Goal: Task Accomplishment & Management: Use online tool/utility

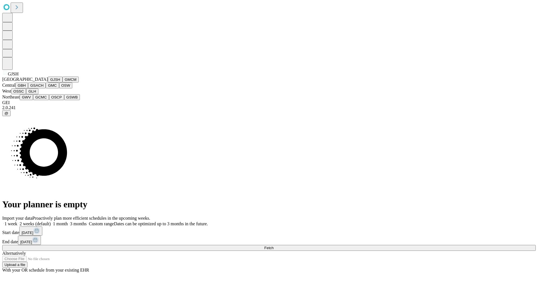
click at [48, 82] on button "GJSH" at bounding box center [55, 79] width 15 height 6
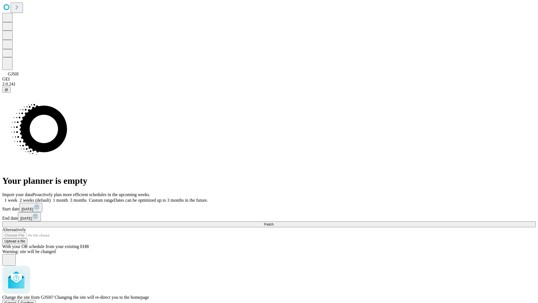
click at [34, 300] on span "Confirm" at bounding box center [27, 302] width 13 height 4
click at [68, 198] on label "1 month" at bounding box center [59, 200] width 17 height 5
click at [273, 222] on span "Fetch" at bounding box center [268, 224] width 9 height 4
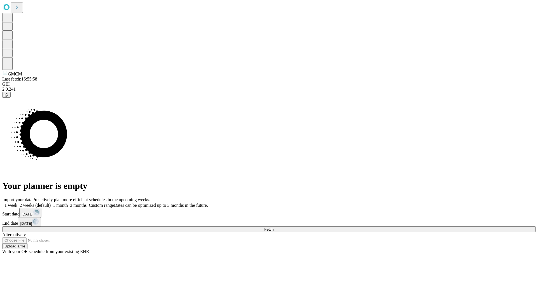
click at [68, 203] on label "1 month" at bounding box center [59, 205] width 17 height 5
click at [273, 227] on span "Fetch" at bounding box center [268, 229] width 9 height 4
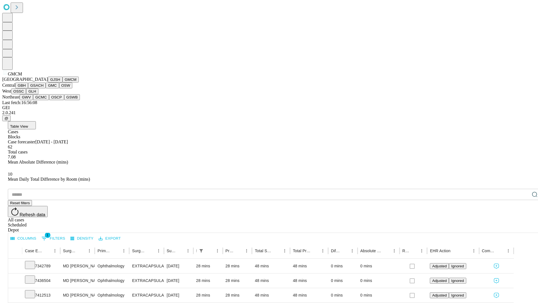
click at [28, 88] on button "GBH" at bounding box center [21, 85] width 13 height 6
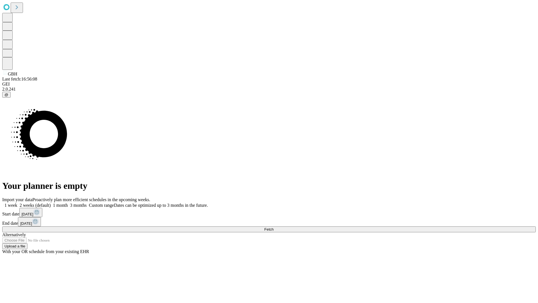
click at [68, 203] on label "1 month" at bounding box center [59, 205] width 17 height 5
click at [273, 227] on span "Fetch" at bounding box center [268, 229] width 9 height 4
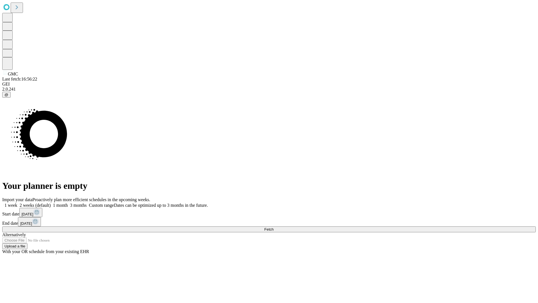
click at [273, 227] on span "Fetch" at bounding box center [268, 229] width 9 height 4
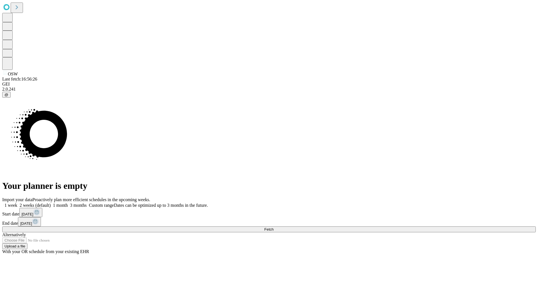
click at [68, 203] on label "1 month" at bounding box center [59, 205] width 17 height 5
click at [273, 227] on span "Fetch" at bounding box center [268, 229] width 9 height 4
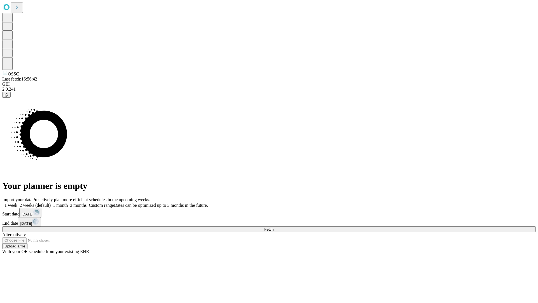
click at [68, 203] on label "1 month" at bounding box center [59, 205] width 17 height 5
click at [273, 227] on span "Fetch" at bounding box center [268, 229] width 9 height 4
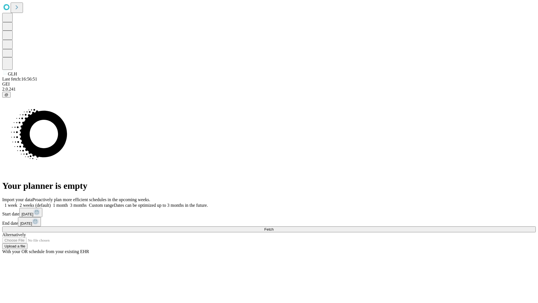
click at [68, 203] on label "1 month" at bounding box center [59, 205] width 17 height 5
click at [273, 227] on span "Fetch" at bounding box center [268, 229] width 9 height 4
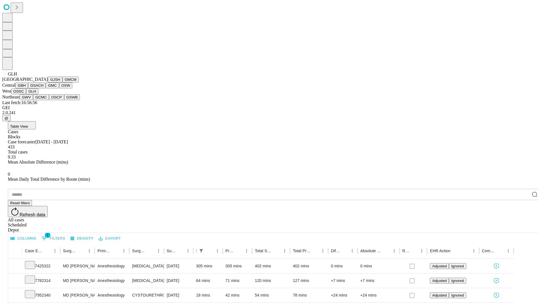
click at [33, 100] on button "GWV" at bounding box center [26, 97] width 13 height 6
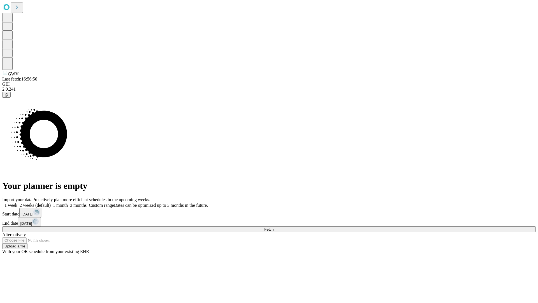
click at [68, 203] on label "1 month" at bounding box center [59, 205] width 17 height 5
click at [273, 227] on span "Fetch" at bounding box center [268, 229] width 9 height 4
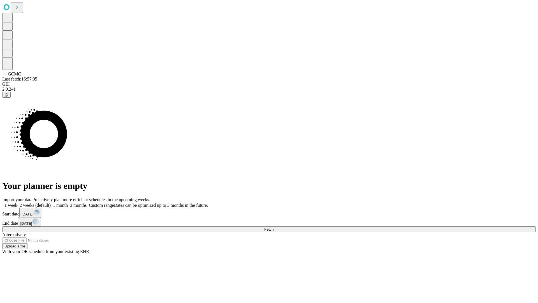
click at [68, 203] on label "1 month" at bounding box center [59, 205] width 17 height 5
click at [273, 227] on span "Fetch" at bounding box center [268, 229] width 9 height 4
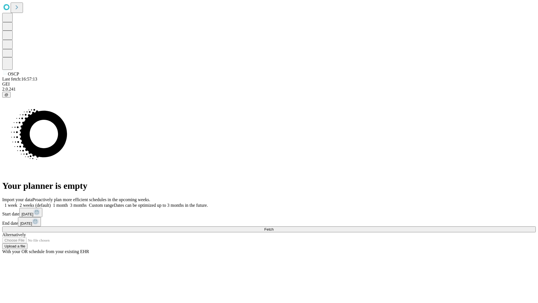
click at [273, 227] on span "Fetch" at bounding box center [268, 229] width 9 height 4
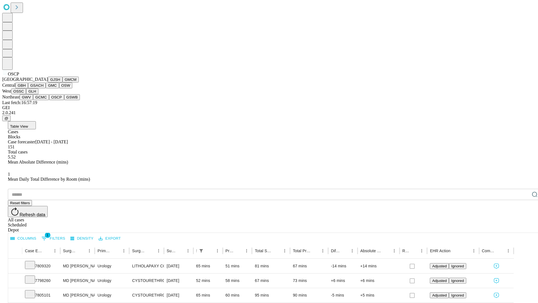
click at [64, 100] on button "GSWB" at bounding box center [72, 97] width 16 height 6
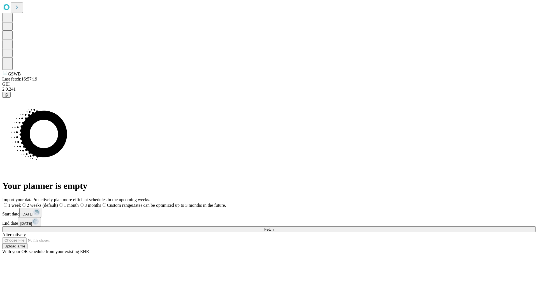
click at [79, 203] on label "1 month" at bounding box center [68, 205] width 21 height 5
click at [273, 227] on span "Fetch" at bounding box center [268, 229] width 9 height 4
